Goal: Information Seeking & Learning: Learn about a topic

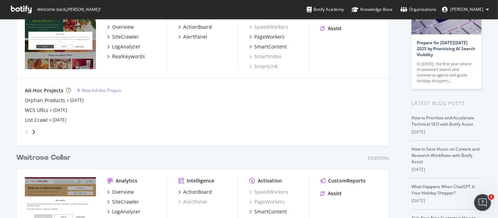
scroll to position [20, 0]
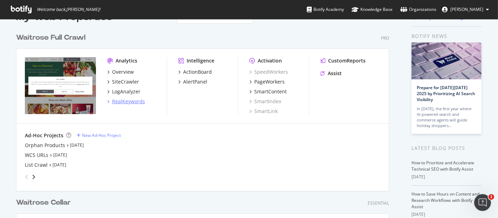
click at [136, 102] on div "RealKeywords" at bounding box center [128, 101] width 33 height 7
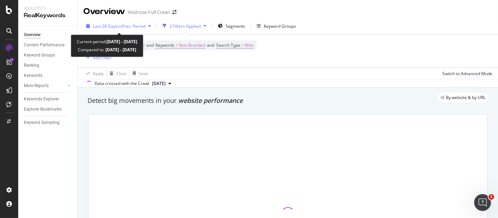
click at [149, 24] on div "button" at bounding box center [149, 26] width 8 height 4
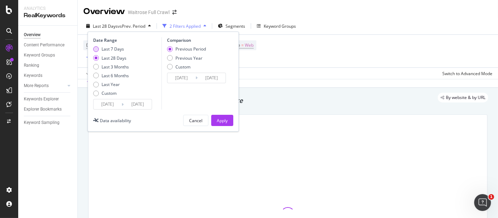
click at [117, 48] on div "Last 7 Days" at bounding box center [113, 49] width 22 height 6
type input "[DATE]"
click at [215, 120] on button "Apply" at bounding box center [222, 120] width 22 height 11
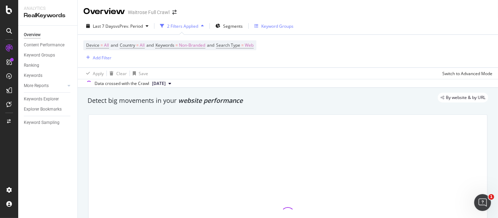
click at [269, 25] on div "Keyword Groups" at bounding box center [277, 26] width 32 height 6
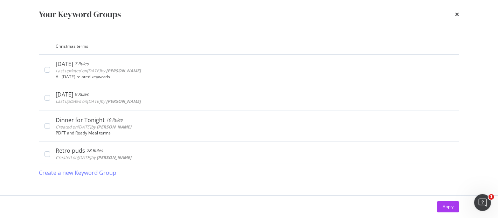
scroll to position [351, 0]
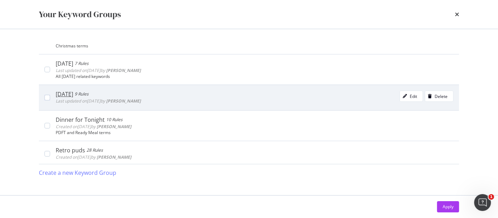
click at [198, 104] on div "[DATE] 9 Rules Last updated on [DATE] by [PERSON_NAME] Edit Delete" at bounding box center [249, 97] width 421 height 26
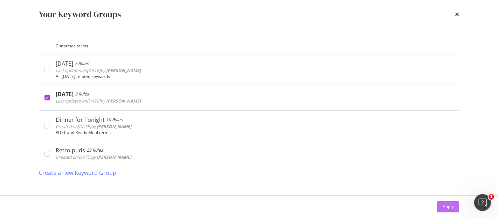
click at [440, 204] on button "Apply" at bounding box center [448, 206] width 22 height 11
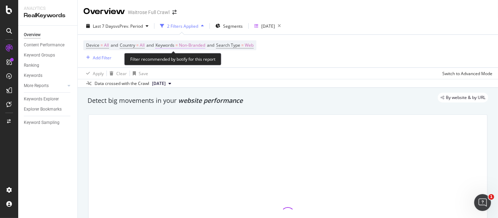
click at [202, 47] on span "Non-Branded" at bounding box center [192, 45] width 26 height 10
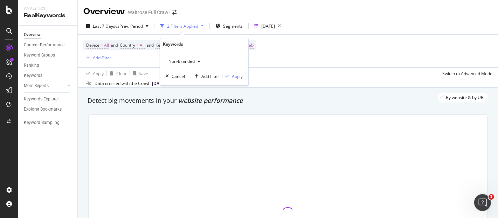
click at [192, 61] on span "Non-Branded" at bounding box center [180, 61] width 29 height 6
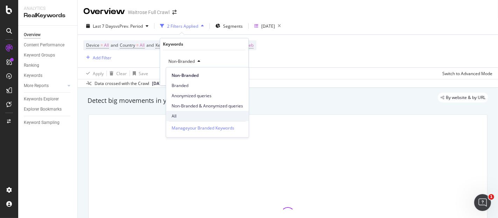
click at [181, 116] on span "All" at bounding box center [207, 116] width 71 height 6
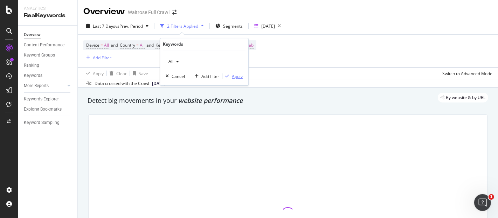
click at [236, 75] on div "Apply" at bounding box center [237, 76] width 11 height 6
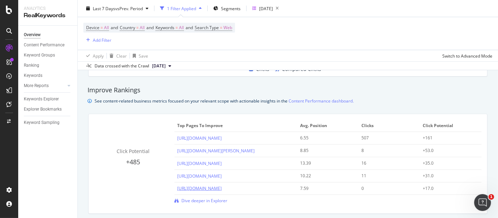
scroll to position [451, 0]
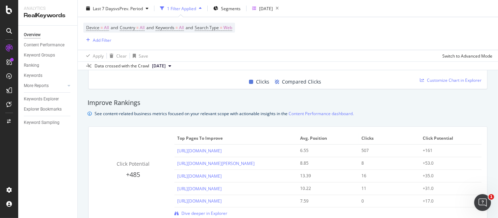
drag, startPoint x: 284, startPoint y: 144, endPoint x: 274, endPoint y: 140, distance: 10.4
click at [274, 140] on span "Top pages to improve" at bounding box center [235, 138] width 116 height 6
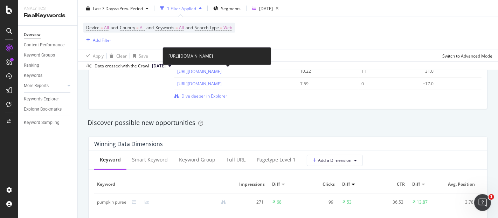
scroll to position [601, 0]
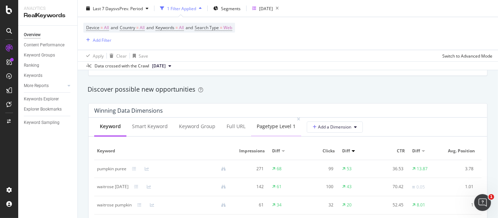
click at [272, 130] on div "pagetype Level 1" at bounding box center [276, 126] width 50 height 19
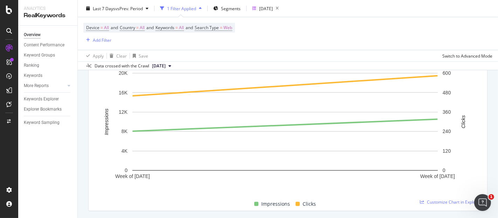
scroll to position [0, 0]
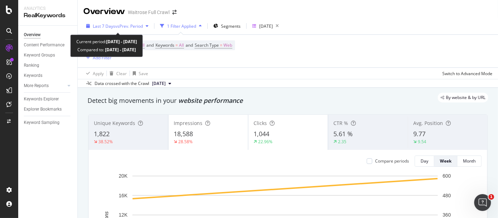
click at [142, 29] on div "Last 7 Days vs Prev. Period" at bounding box center [117, 26] width 68 height 11
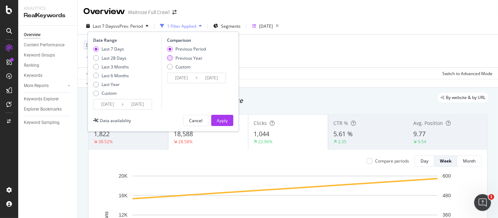
click at [193, 57] on div "Previous Year" at bounding box center [189, 58] width 27 height 6
type input "[DATE]"
click at [222, 121] on div "Apply" at bounding box center [222, 120] width 11 height 6
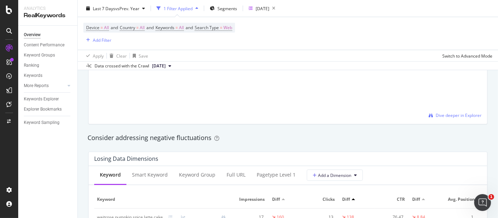
scroll to position [751, 0]
click at [263, 172] on div "pagetype Level 1" at bounding box center [276, 173] width 39 height 7
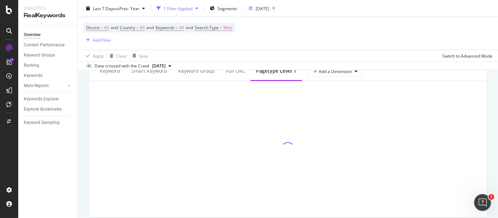
scroll to position [857, 0]
